Goal: Information Seeking & Learning: Learn about a topic

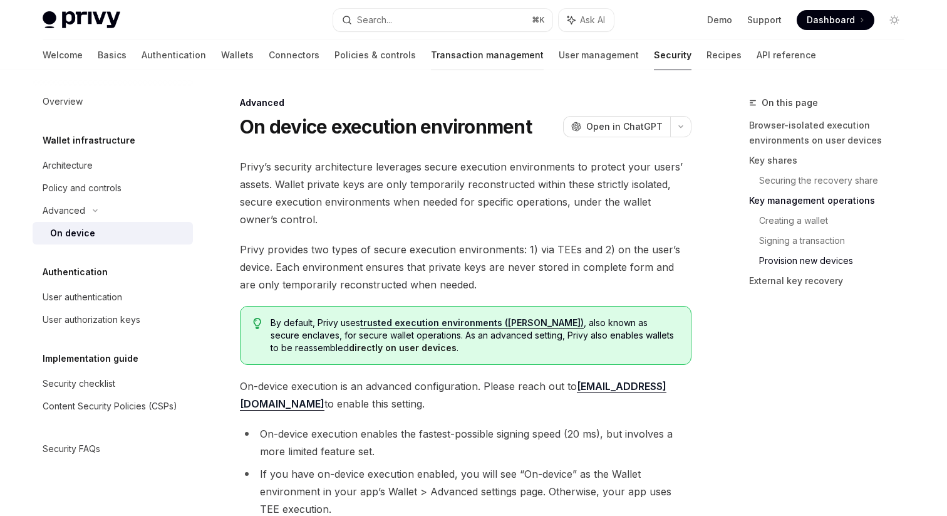
scroll to position [2864, 0]
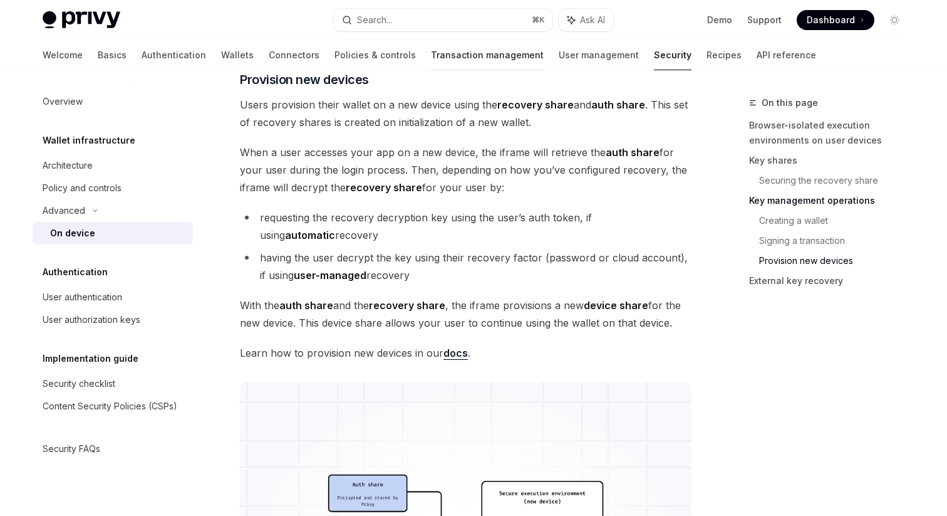
click at [431, 56] on link "Transaction management" at bounding box center [487, 55] width 113 height 30
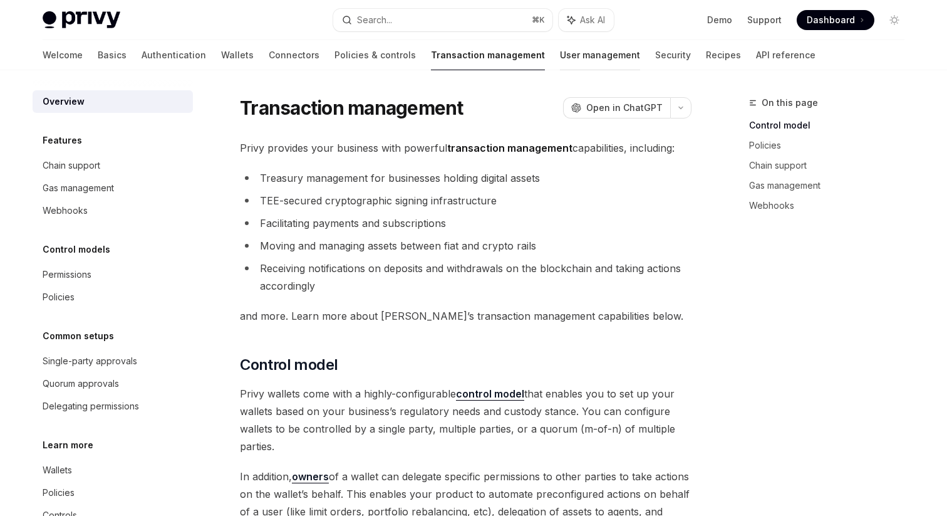
click at [560, 53] on link "User management" at bounding box center [600, 55] width 80 height 30
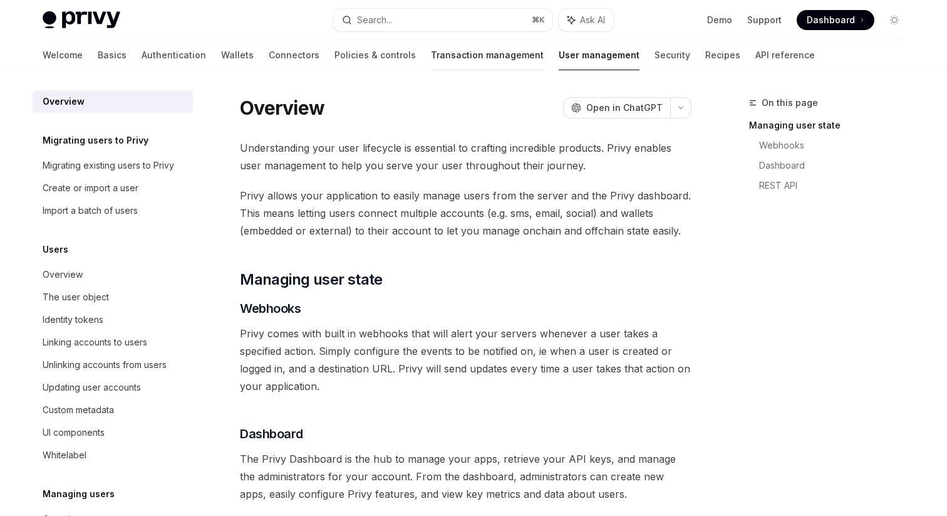
click at [431, 56] on link "Transaction management" at bounding box center [487, 55] width 113 height 30
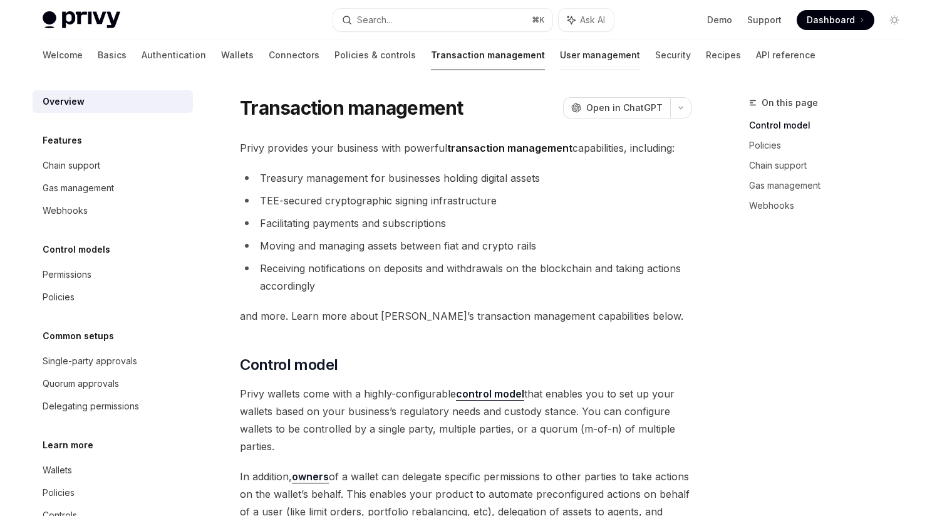
click at [560, 55] on link "User management" at bounding box center [600, 55] width 80 height 30
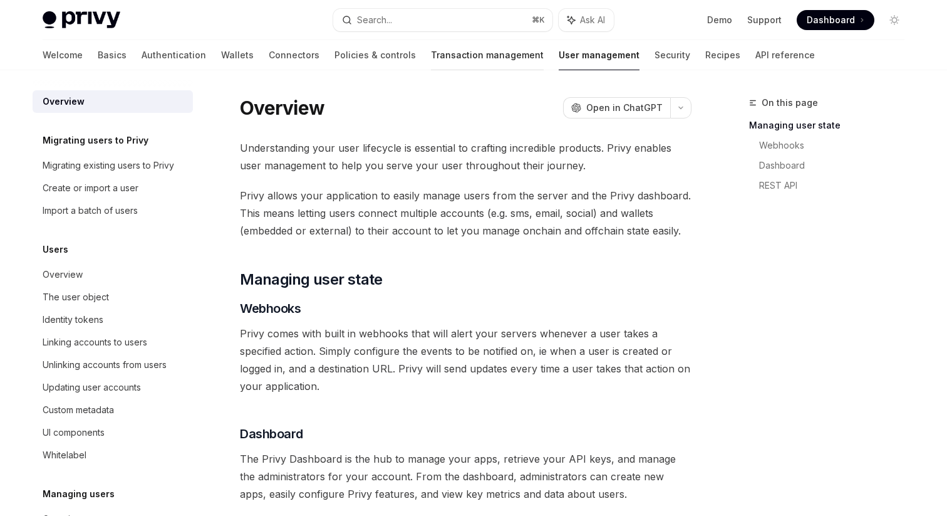
click at [431, 52] on link "Transaction management" at bounding box center [487, 55] width 113 height 30
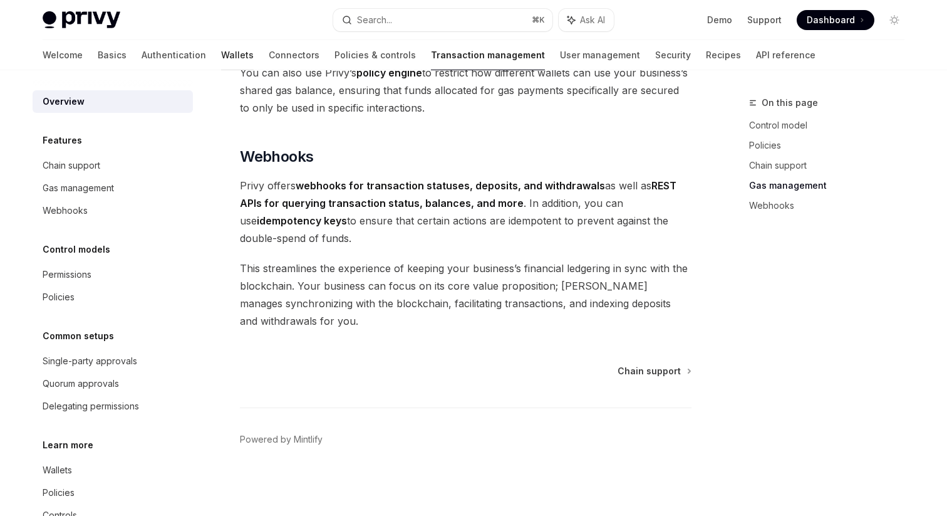
click at [221, 51] on link "Wallets" at bounding box center [237, 55] width 33 height 30
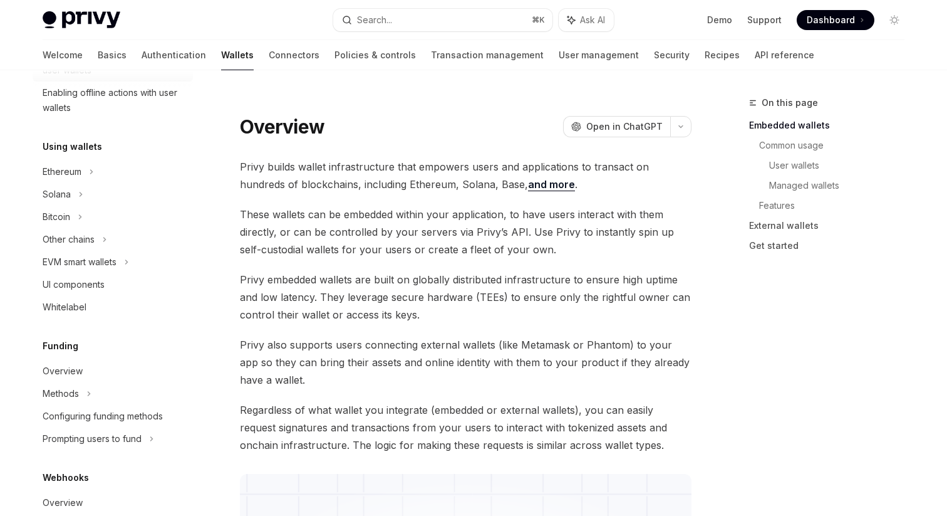
scroll to position [254, 0]
type textarea "*"
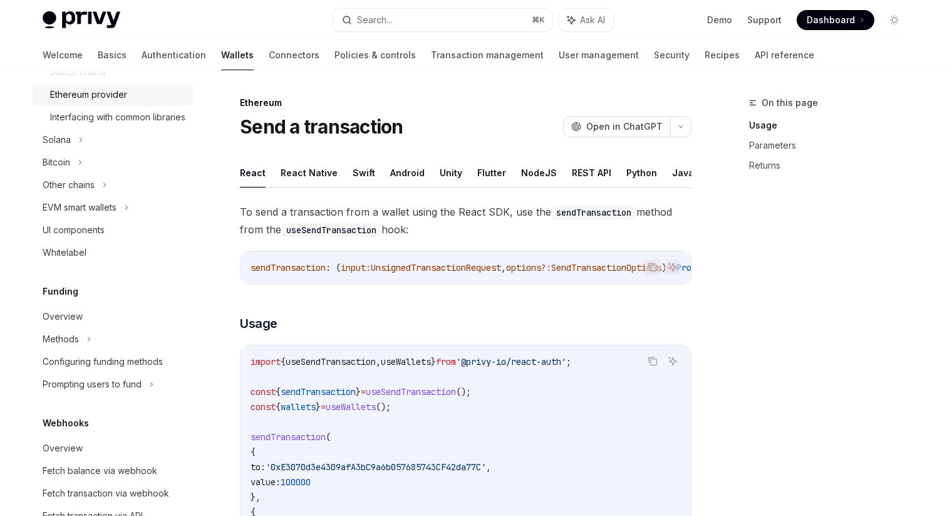
scroll to position [544, 0]
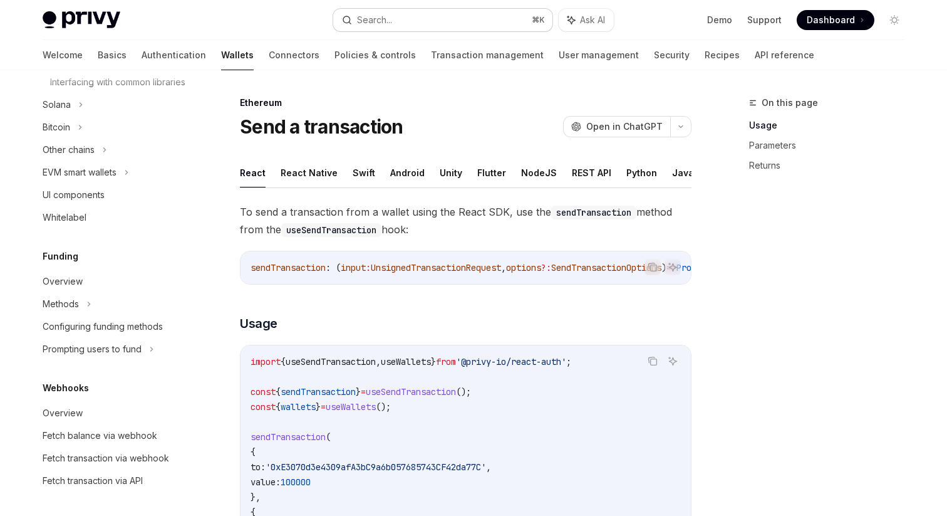
click at [391, 26] on div "Search..." at bounding box center [374, 20] width 35 height 15
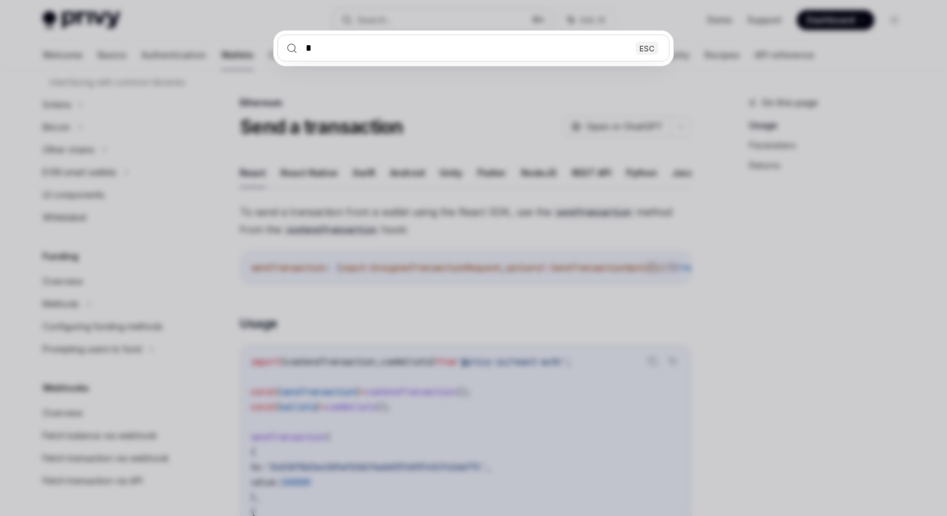
type input "**"
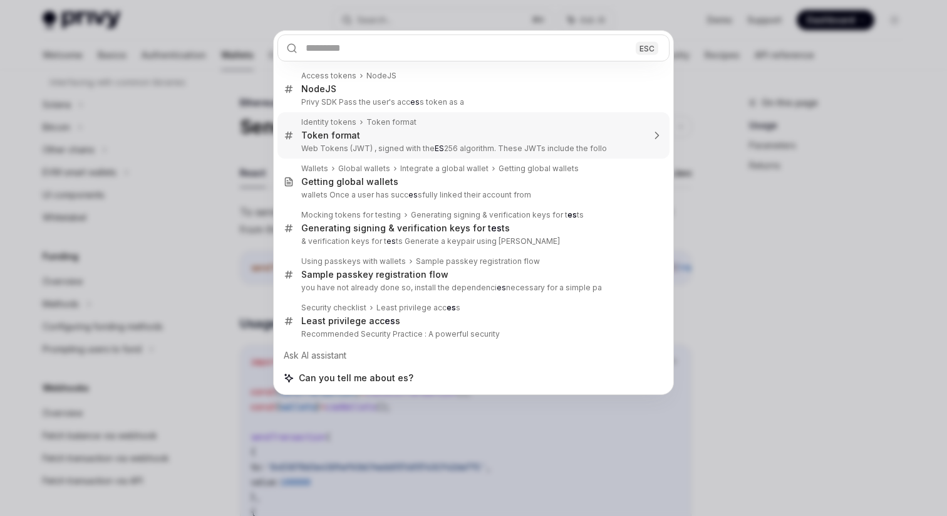
type textarea "*"
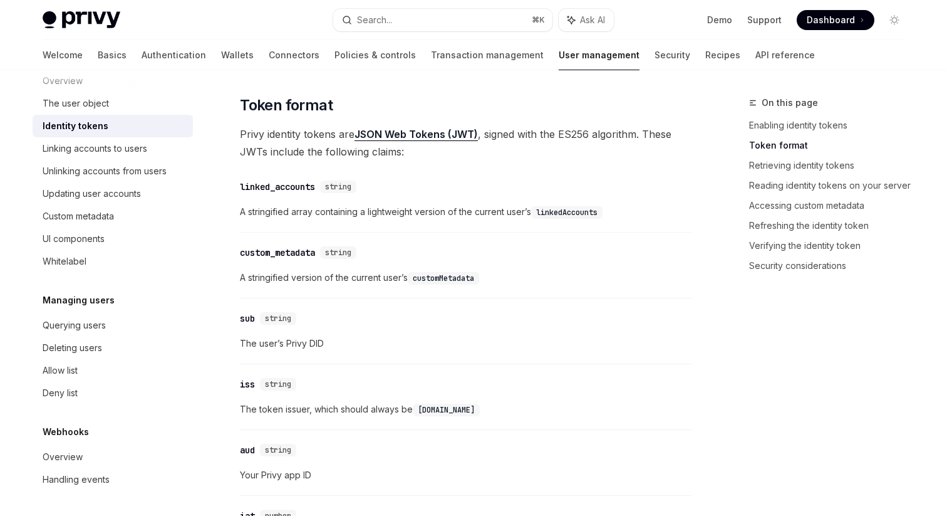
scroll to position [194, 0]
click at [546, 338] on span "The user’s Privy DID" at bounding box center [466, 343] width 452 height 15
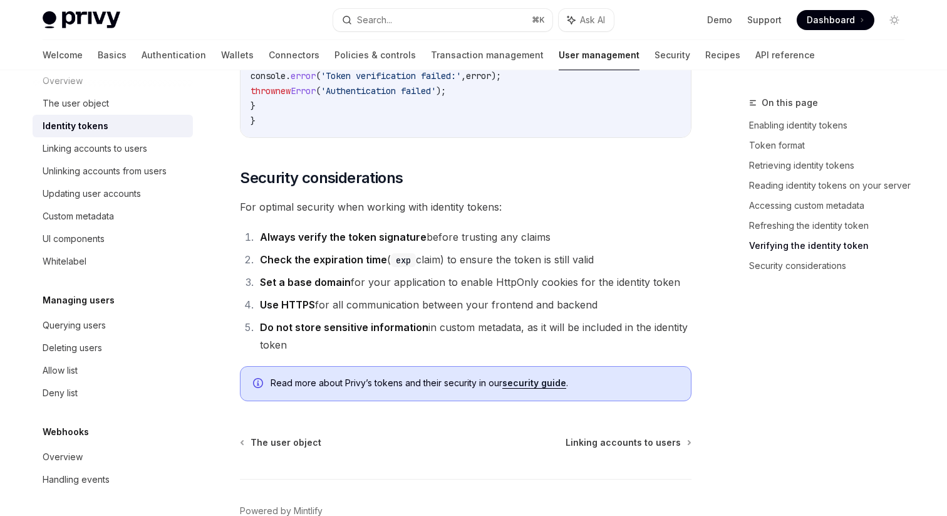
scroll to position [4101, 0]
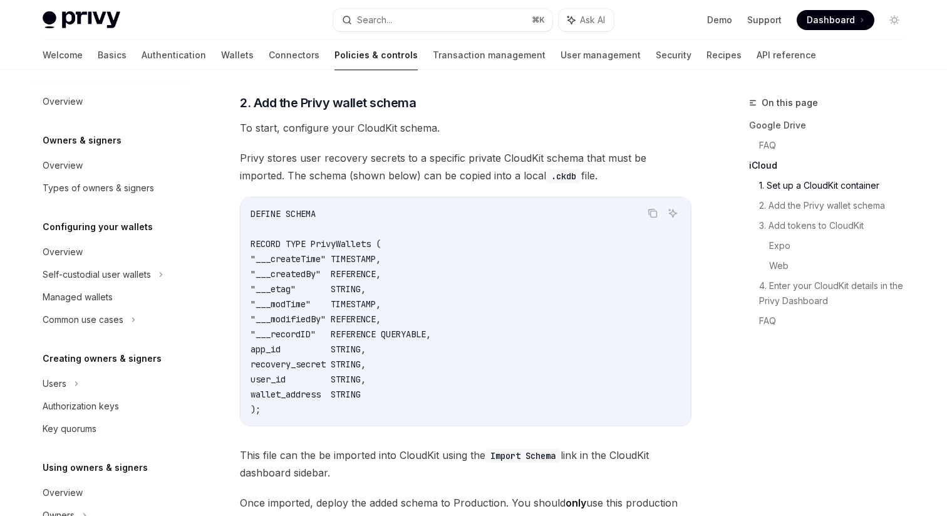
scroll to position [1198, 0]
click at [249, 198] on div "DEFINE SCHEMA RECORD TYPE PrivyWallets ( "___createTime" TIMESTAMP, "___created…" at bounding box center [466, 312] width 450 height 228
drag, startPoint x: 249, startPoint y: 195, endPoint x: 314, endPoint y: 398, distance: 212.6
click at [314, 398] on div "DEFINE SCHEMA RECORD TYPE PrivyWallets ( "___createTime" TIMESTAMP, "___created…" at bounding box center [466, 312] width 450 height 228
copy code "DEFINE SCHEMA RECORD TYPE PrivyWallets ( "___createTime" TIMESTAMP, "___created…"
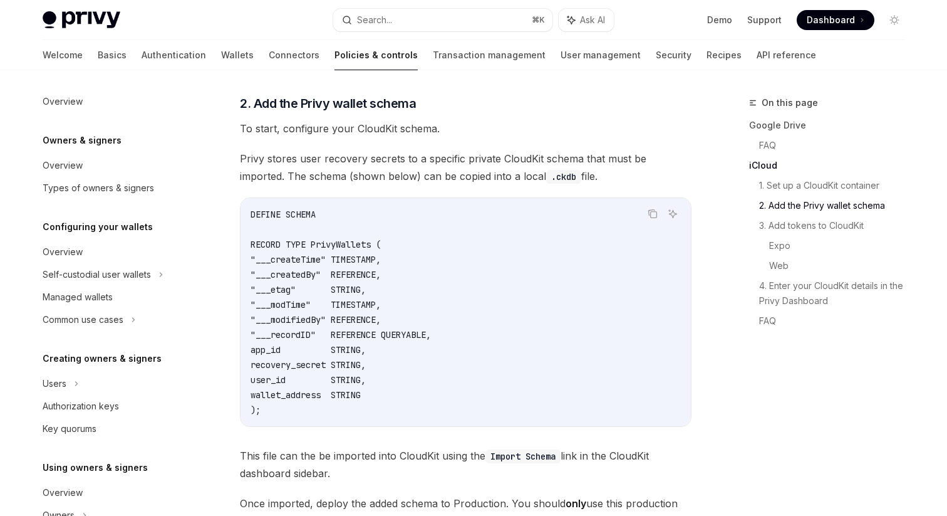
click at [400, 158] on span "Privy stores user recovery secrets to a specific private CloudKit schema that m…" at bounding box center [466, 167] width 452 height 35
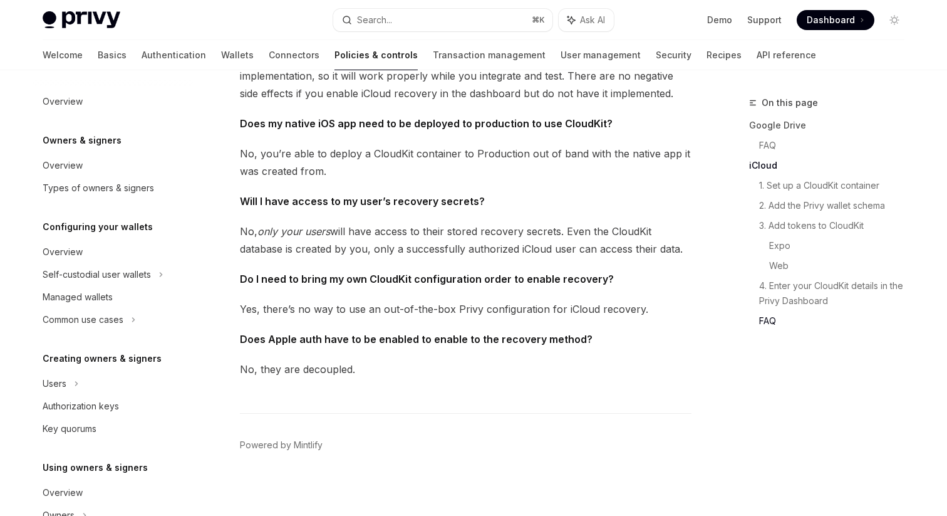
scroll to position [2390, 0]
